Goal: Task Accomplishment & Management: Manage account settings

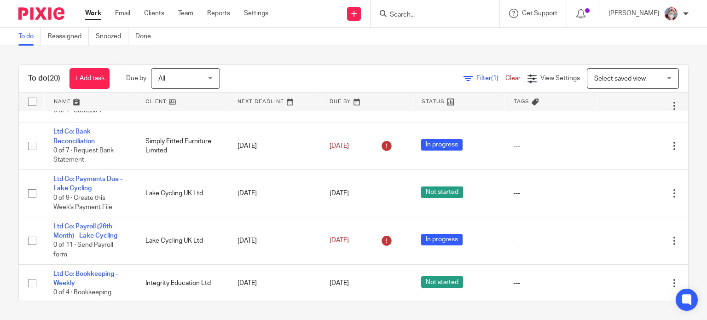
scroll to position [294, 0]
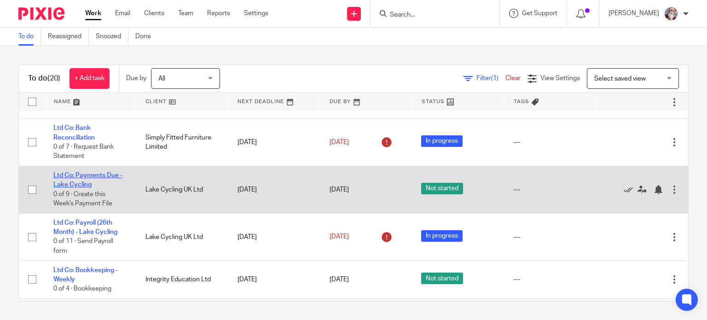
click at [75, 188] on link "Ltd Co: Payments Due - Lake Cycling" at bounding box center [87, 180] width 69 height 16
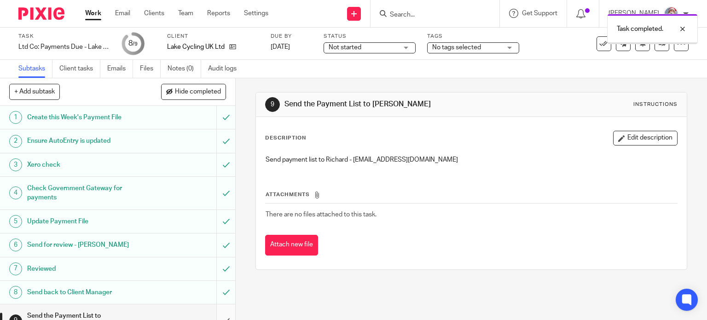
drag, startPoint x: 0, startPoint y: 0, endPoint x: 220, endPoint y: 315, distance: 384.3
click at [220, 315] on input "submit" at bounding box center [117, 320] width 235 height 33
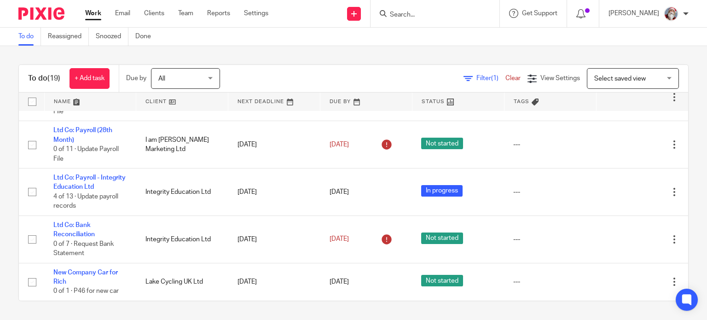
scroll to position [656, 0]
